Goal: Transaction & Acquisition: Purchase product/service

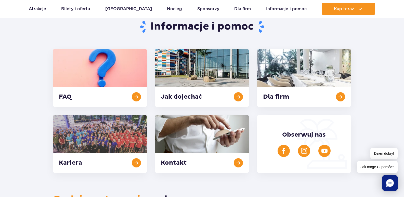
scroll to position [51, 0]
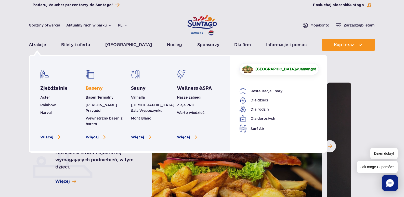
click at [95, 89] on link "Baseny" at bounding box center [94, 88] width 17 height 6
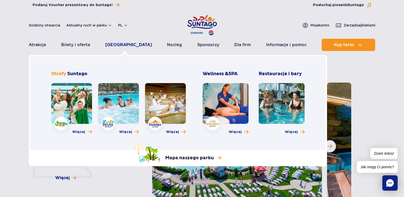
click at [118, 47] on link "[GEOGRAPHIC_DATA]" at bounding box center [128, 45] width 47 height 12
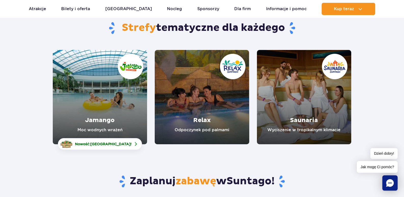
scroll to position [54, 0]
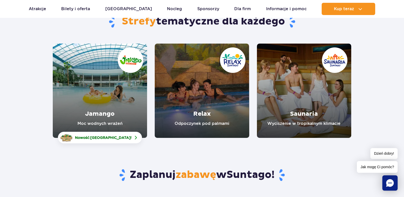
click at [100, 108] on link "Jamango" at bounding box center [100, 91] width 94 height 94
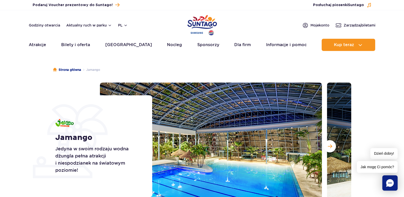
click at [189, 23] on img "Park of Poland" at bounding box center [202, 25] width 30 height 23
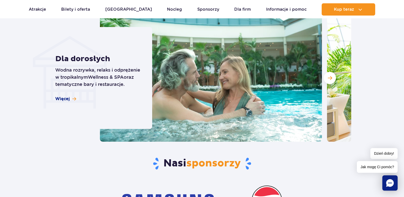
scroll to position [1471, 0]
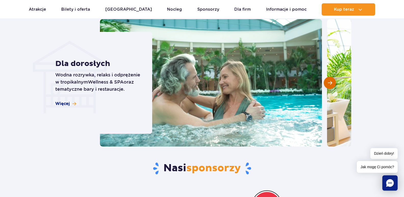
click at [329, 81] on span "Następny slajd" at bounding box center [330, 83] width 4 height 5
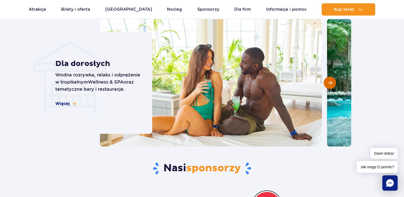
click at [329, 81] on span "Następny slajd" at bounding box center [330, 83] width 4 height 5
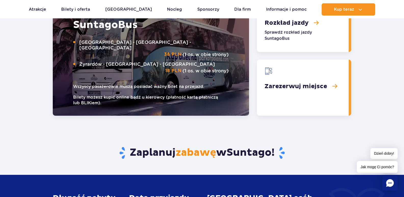
scroll to position [0, 0]
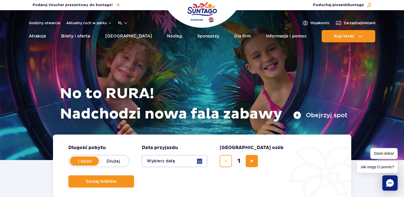
click at [26, 135] on div at bounding box center [202, 85] width 404 height 150
click at [200, 9] on img "Park of Poland" at bounding box center [202, 12] width 30 height 23
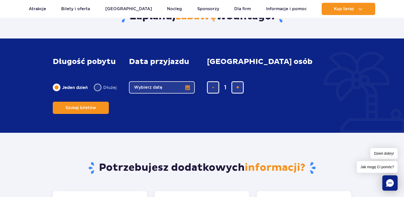
scroll to position [670, 0]
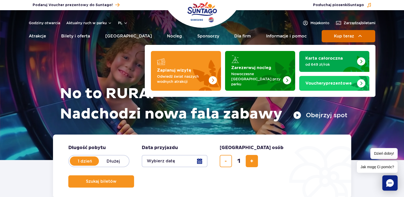
click at [345, 36] on span "Kup teraz" at bounding box center [344, 36] width 20 height 5
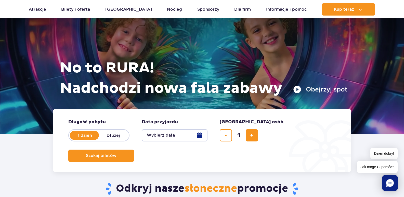
scroll to position [44, 0]
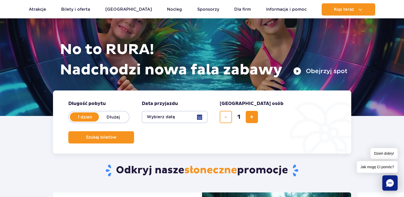
click at [159, 120] on button "Wybierz datę" at bounding box center [175, 117] width 66 height 12
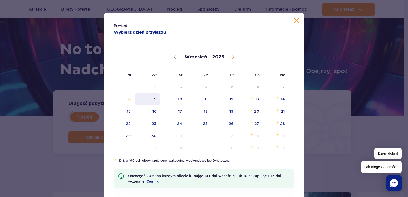
click at [153, 99] on span "9" at bounding box center [148, 99] width 26 height 12
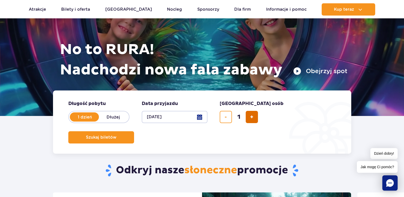
click at [256, 117] on button "dodaj bilet" at bounding box center [252, 117] width 12 height 12
type input "2"
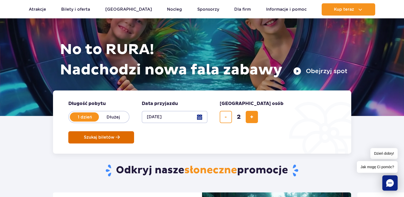
click at [115, 135] on span "Szukaj biletów" at bounding box center [99, 137] width 31 height 5
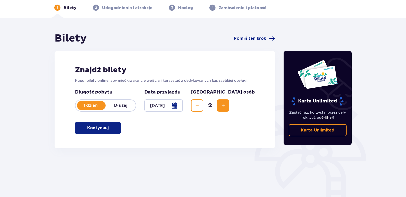
scroll to position [26, 0]
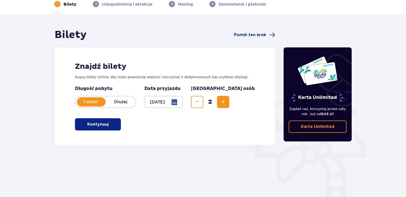
click at [92, 125] on p "Kontynuuj" at bounding box center [97, 125] width 21 height 6
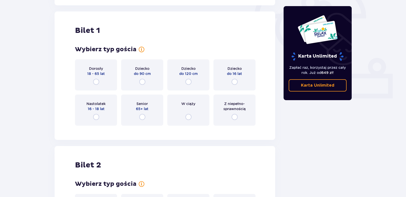
scroll to position [170, 0]
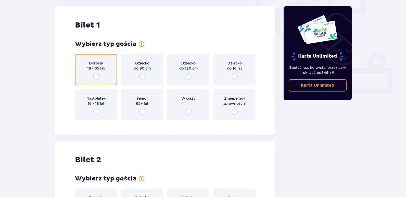
click at [96, 76] on input "radio" at bounding box center [96, 76] width 6 height 6
radio input "true"
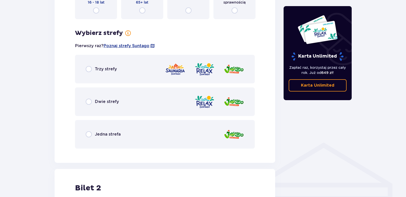
scroll to position [271, 0]
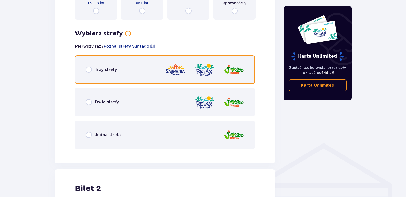
click at [90, 70] on input "radio" at bounding box center [89, 70] width 6 height 6
radio input "true"
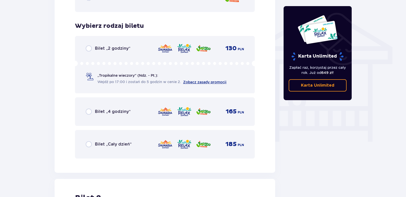
scroll to position [413, 0]
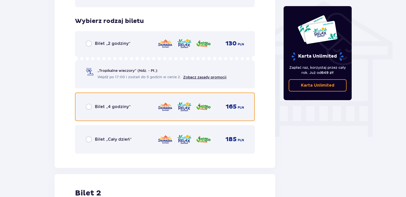
click at [89, 107] on input "radio" at bounding box center [89, 107] width 6 height 6
radio input "true"
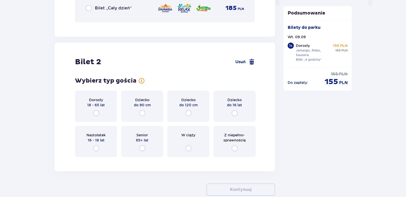
scroll to position [574, 0]
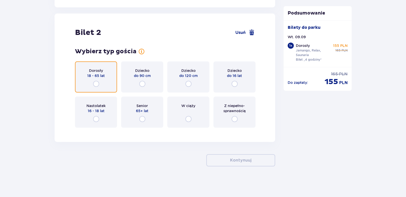
click at [96, 84] on input "radio" at bounding box center [96, 84] width 6 height 6
radio input "true"
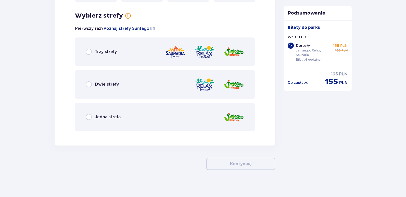
scroll to position [704, 0]
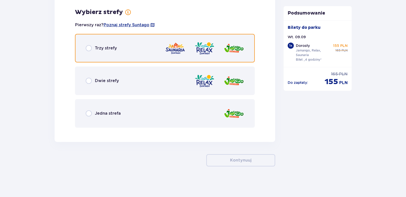
click at [89, 47] on input "radio" at bounding box center [89, 48] width 6 height 6
radio input "true"
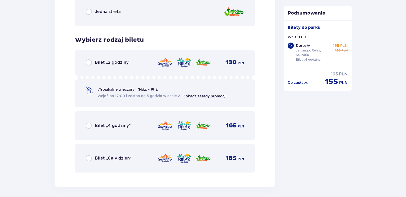
scroll to position [808, 0]
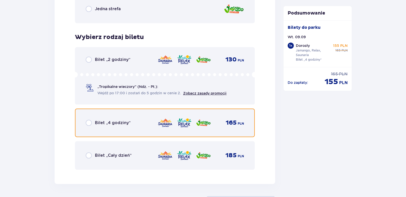
click at [89, 123] on input "radio" at bounding box center [89, 123] width 6 height 6
radio input "true"
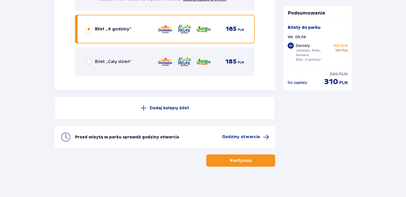
scroll to position [902, 0]
click at [255, 161] on span "button" at bounding box center [252, 160] width 6 height 6
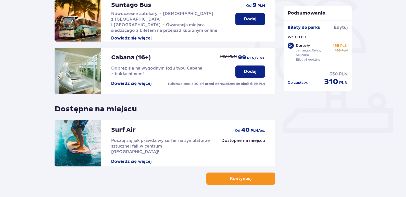
scroll to position [149, 0]
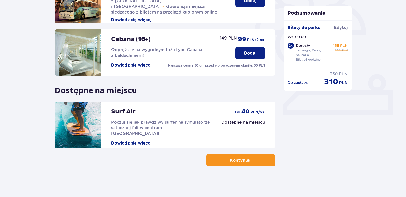
click at [232, 160] on p "Kontynuuj" at bounding box center [240, 161] width 21 height 6
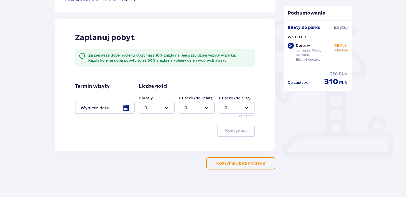
scroll to position [109, 0]
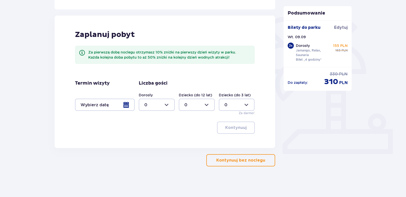
click at [233, 158] on p "Kontynuuj bez noclegu" at bounding box center [240, 161] width 49 height 6
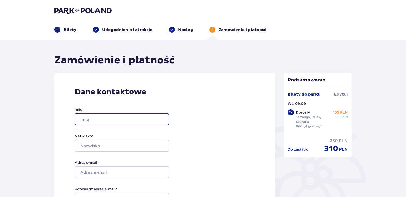
click at [91, 119] on input "Imię *" at bounding box center [122, 119] width 94 height 12
type input "Robert"
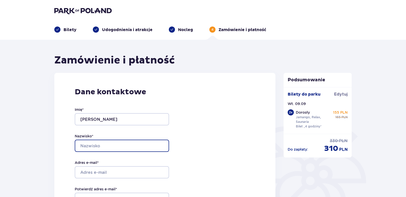
type input "Szczepański"
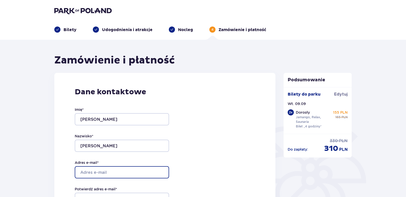
type input "[EMAIL_ADDRESS][DOMAIN_NAME]"
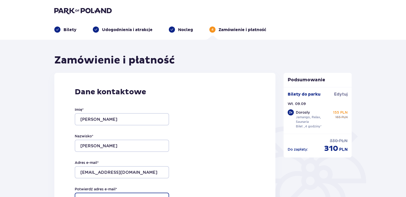
type input "[EMAIL_ADDRESS][DOMAIN_NAME]"
type input "798364047"
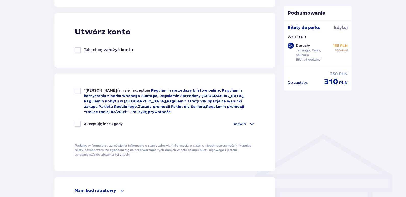
scroll to position [281, 0]
click at [80, 90] on div at bounding box center [78, 91] width 6 height 6
checkbox input "true"
click at [78, 121] on div at bounding box center [78, 124] width 6 height 6
checkbox input "true"
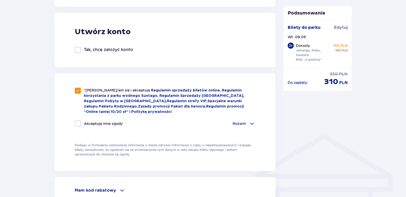
checkbox input "true"
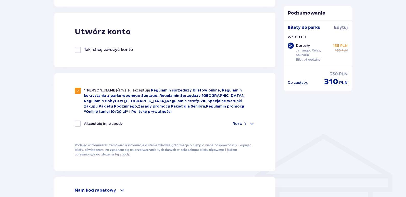
checkbox input "true"
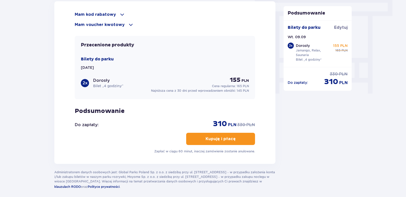
scroll to position [459, 0]
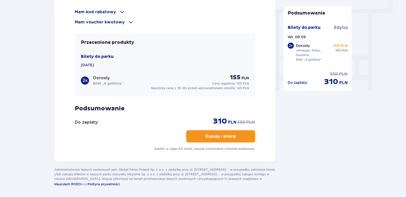
click at [207, 134] on p "Kupuję i płacę" at bounding box center [221, 137] width 30 height 6
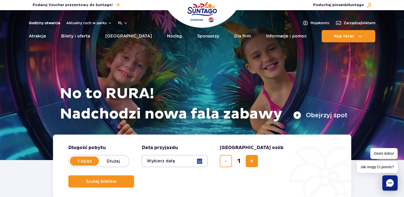
click at [47, 22] on link "Godziny otwarcia" at bounding box center [44, 22] width 31 height 5
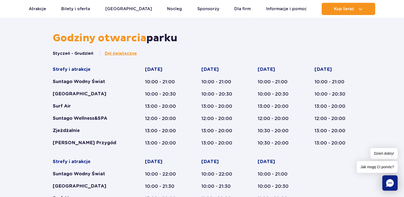
click at [80, 53] on button "Styczeń - Grudzień" at bounding box center [73, 54] width 41 height 6
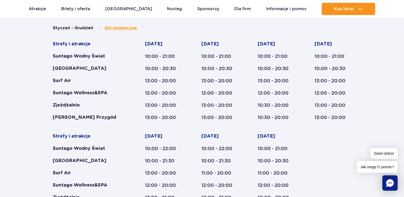
scroll to position [228, 0]
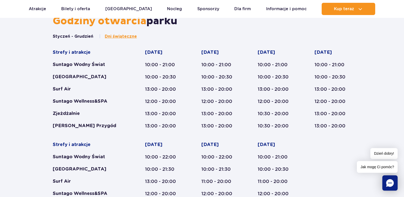
click at [229, 131] on div "Strefy i atrakcje Suntago Wodny Świat Crocodile Island Surf Air Suntago Wellnes…" at bounding box center [202, 135] width 299 height 172
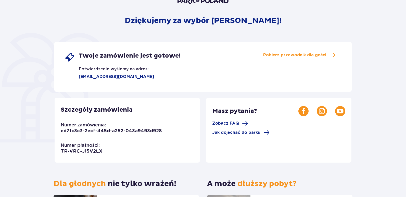
scroll to position [56, 0]
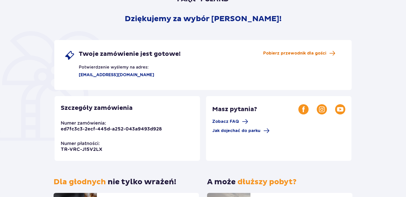
click at [279, 52] on span "Pobierz przewodnik dla gości" at bounding box center [294, 54] width 63 height 6
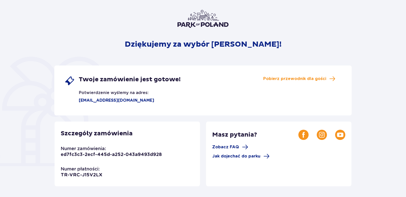
scroll to position [43, 0]
